Goal: Task Accomplishment & Management: Use online tool/utility

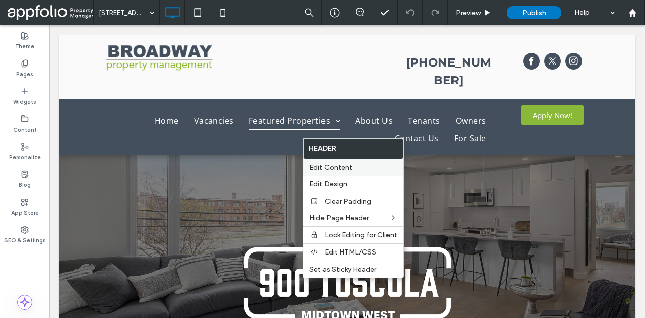
click at [349, 171] on div "Edit Content" at bounding box center [353, 167] width 100 height 17
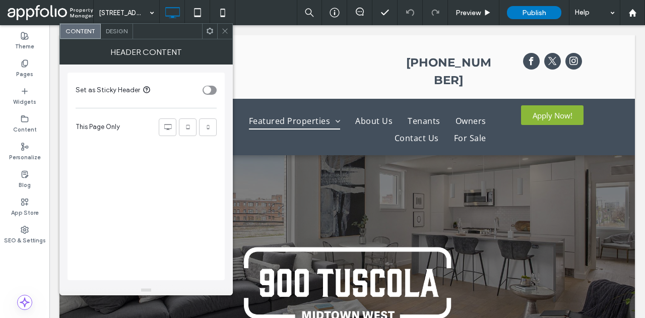
click at [111, 24] on div "Design" at bounding box center [117, 31] width 32 height 15
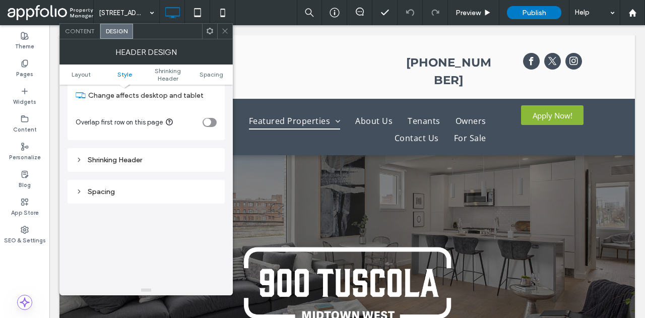
scroll to position [252, 0]
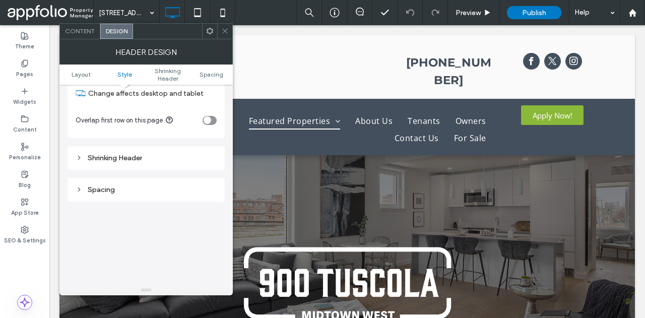
click at [225, 31] on icon at bounding box center [225, 31] width 8 height 8
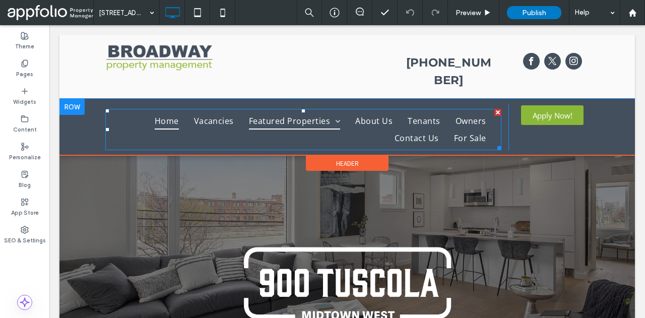
click at [176, 112] on span "Home" at bounding box center [167, 120] width 24 height 17
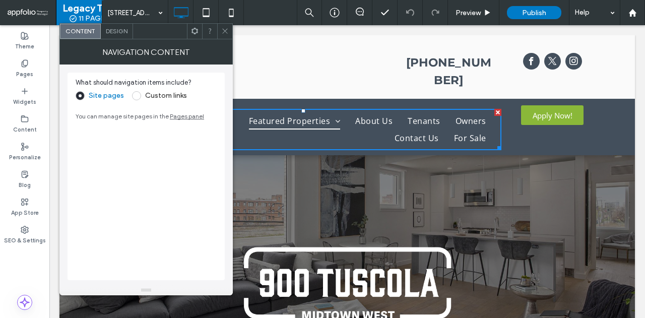
click at [225, 30] on icon at bounding box center [225, 31] width 8 height 8
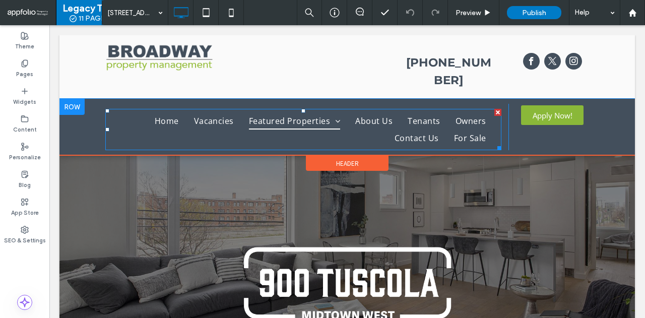
click at [115, 116] on ul "Home Vacancies Featured Properties 900 Tuscola 100 Broadway About Us Tenants Ow…" at bounding box center [303, 129] width 381 height 35
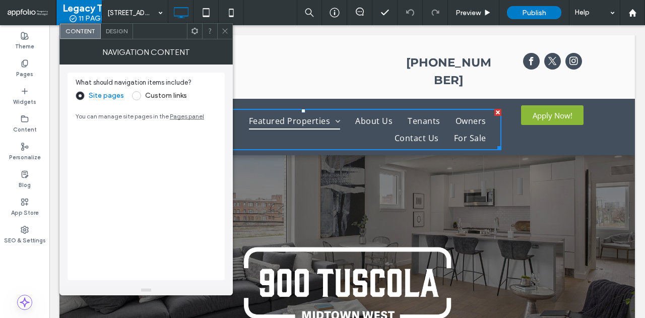
click at [223, 30] on icon at bounding box center [225, 31] width 8 height 8
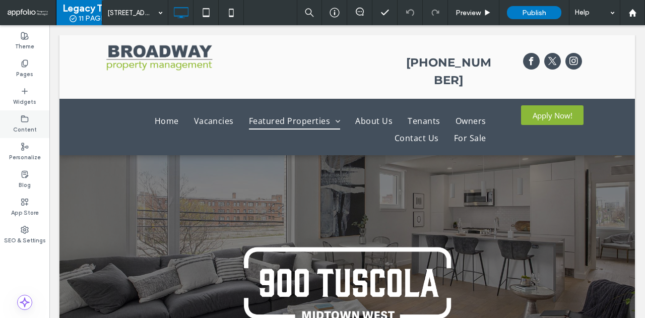
click at [24, 119] on icon at bounding box center [25, 119] width 8 height 8
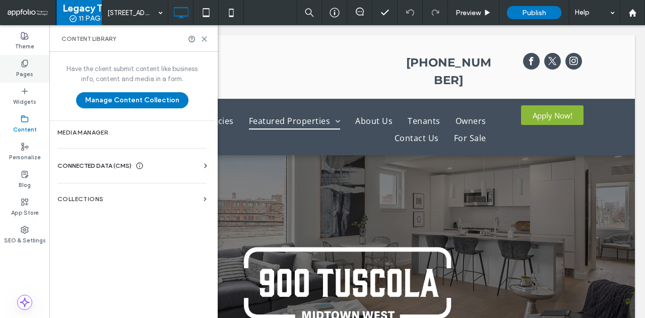
click at [28, 59] on icon at bounding box center [25, 63] width 8 height 8
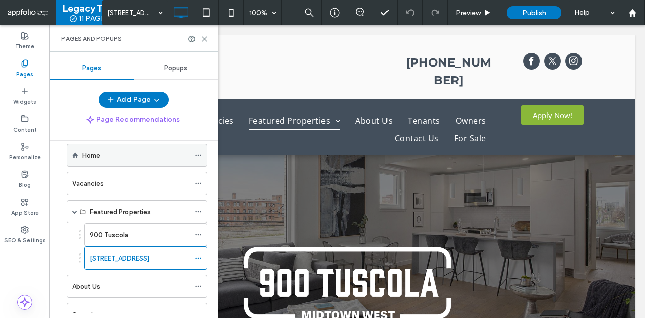
scroll to position [50, 0]
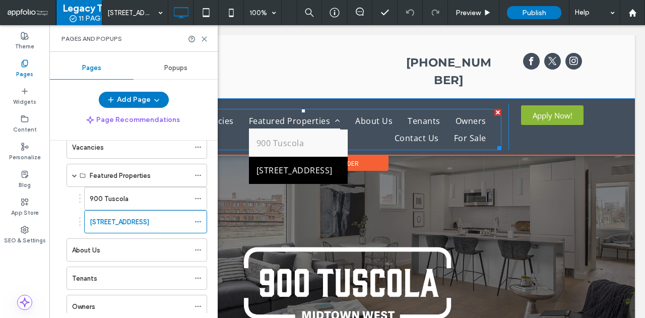
click at [315, 112] on span "Featured Properties" at bounding box center [295, 120] width 92 height 17
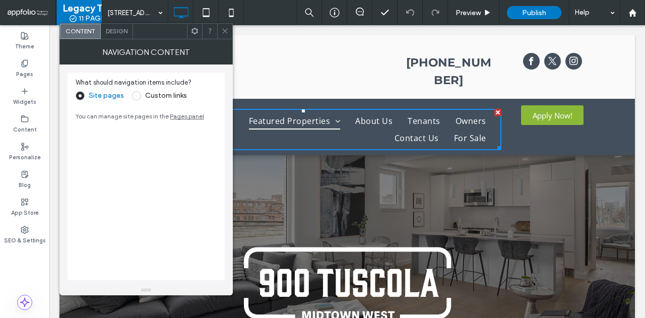
click at [126, 37] on div "Design" at bounding box center [117, 31] width 32 height 15
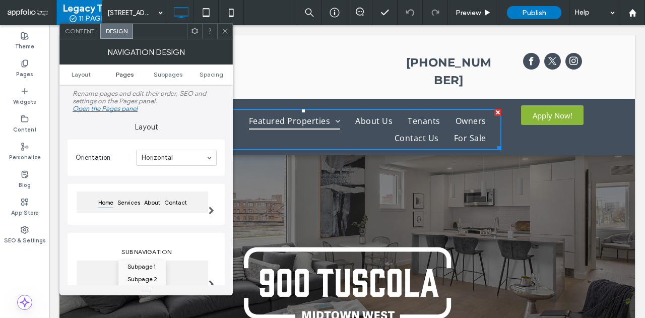
click at [127, 74] on span "Pages" at bounding box center [125, 75] width 18 height 8
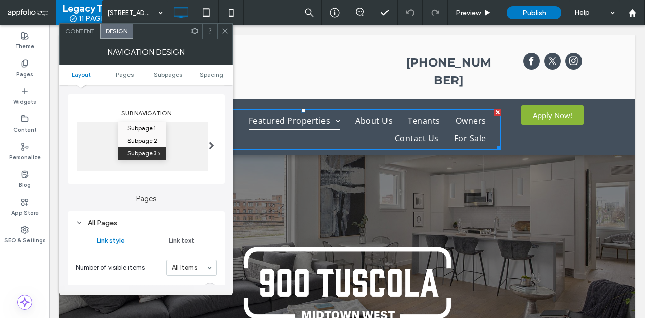
scroll to position [88, 0]
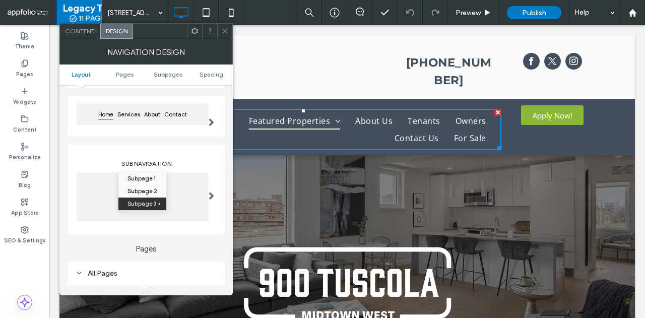
click at [222, 29] on icon at bounding box center [225, 31] width 8 height 8
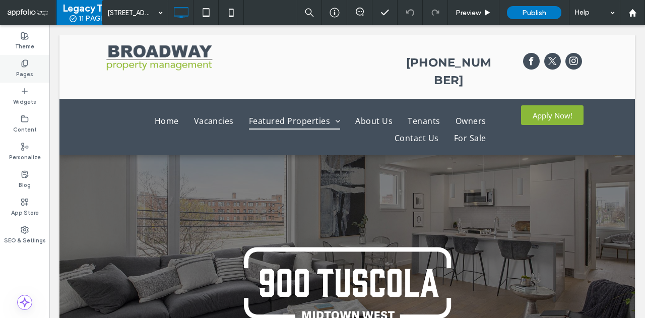
click at [39, 65] on div "Pages" at bounding box center [24, 69] width 49 height 28
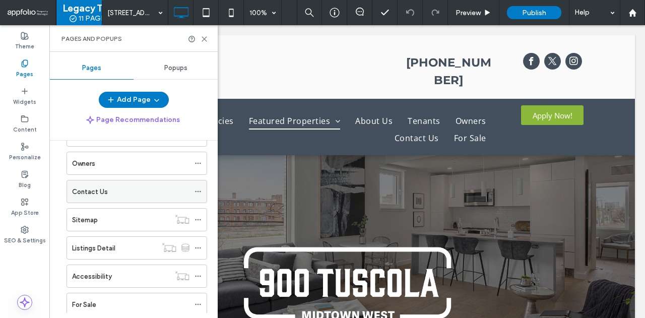
scroll to position [217, 0]
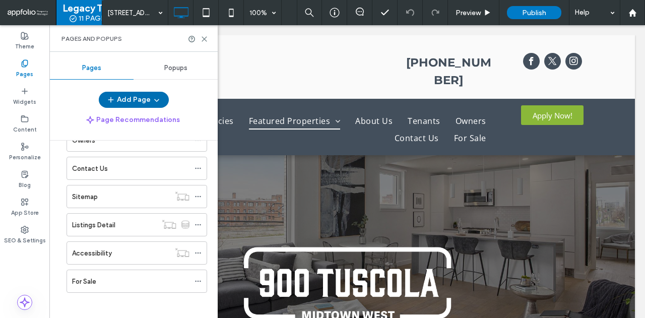
click at [160, 95] on button "Add Page" at bounding box center [134, 100] width 70 height 16
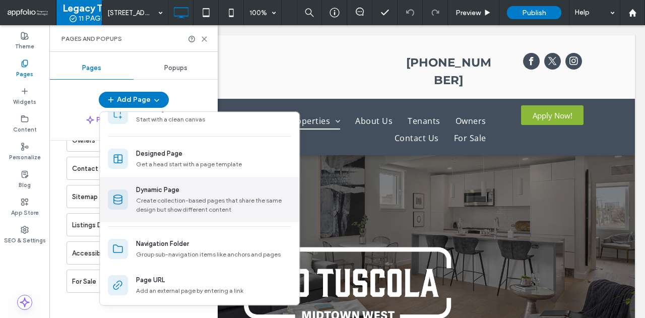
scroll to position [58, 0]
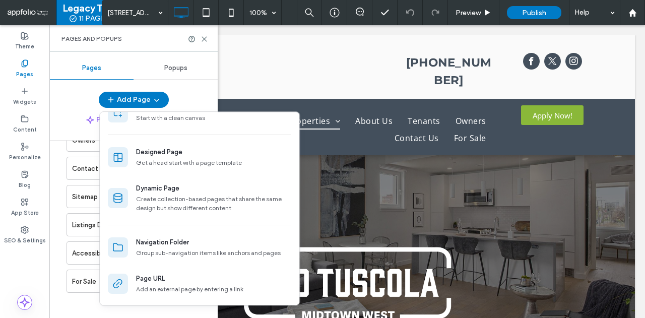
click at [70, 95] on div "Add Page" at bounding box center [133, 100] width 168 height 16
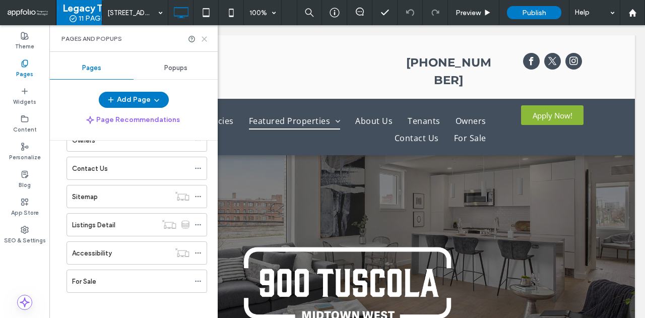
click at [203, 41] on icon at bounding box center [205, 39] width 8 height 8
